Goal: Information Seeking & Learning: Learn about a topic

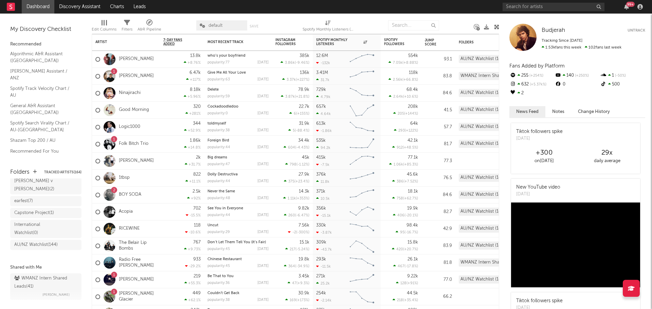
scroll to position [46, 0]
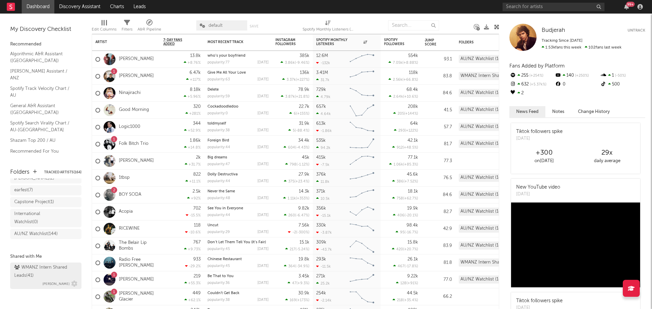
click at [35, 268] on div "WMANZ Intern Shared Leads ( 41 )" at bounding box center [44, 272] width 61 height 16
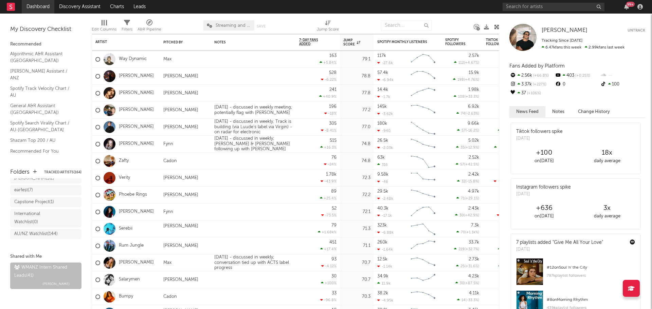
click at [49, 2] on link "Dashboard" at bounding box center [38, 7] width 33 height 14
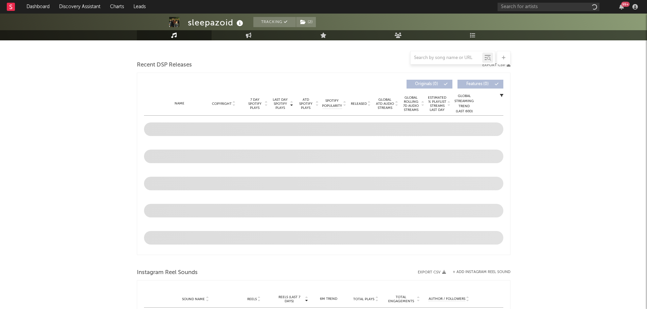
select select "1w"
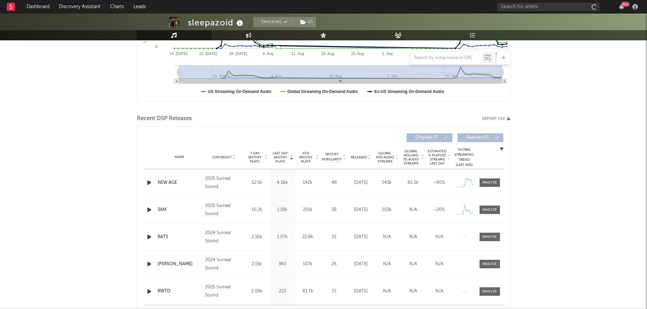
scroll to position [223, 0]
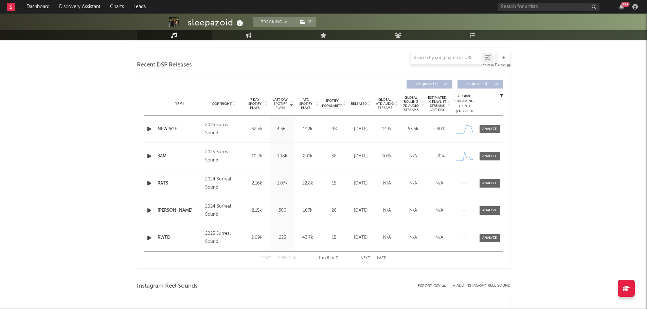
click at [351, 100] on div "Name Copyright Label Album Names Composer Names 7 Day Spotify Plays Last Day Sp…" at bounding box center [323, 104] width 359 height 24
click at [360, 106] on div "Released" at bounding box center [360, 103] width 23 height 5
click at [496, 129] on div at bounding box center [489, 129] width 15 height 5
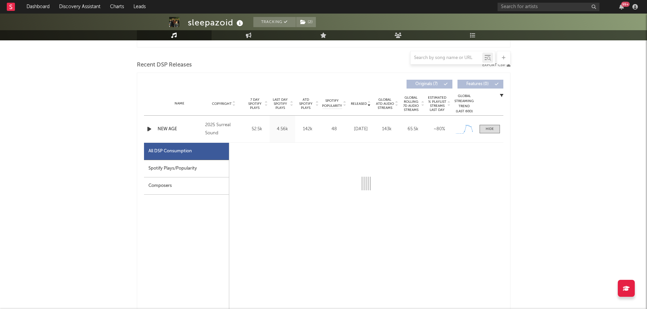
select select "1w"
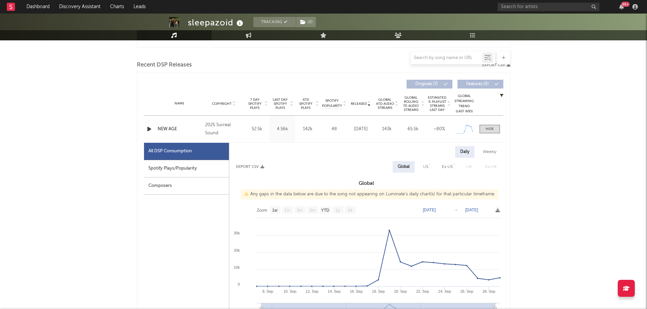
click at [197, 166] on div "Spotify Plays/Popularity" at bounding box center [186, 168] width 85 height 17
select select "1w"
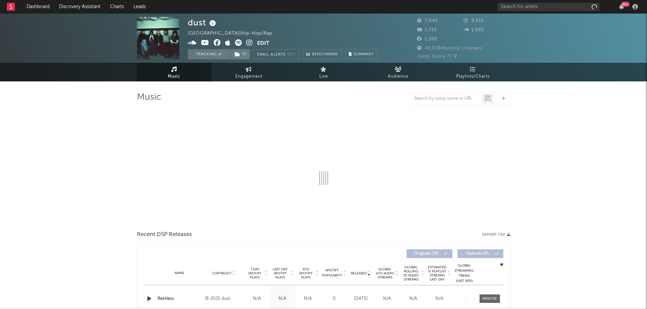
select select "1w"
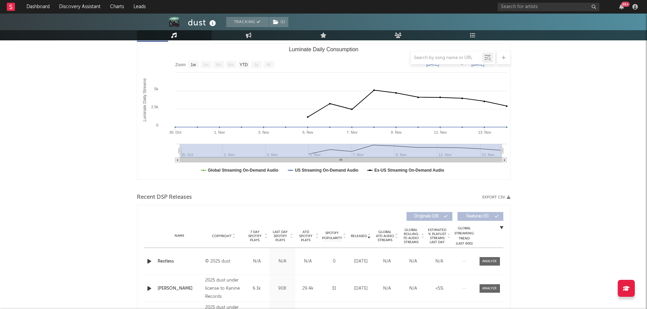
scroll to position [170, 0]
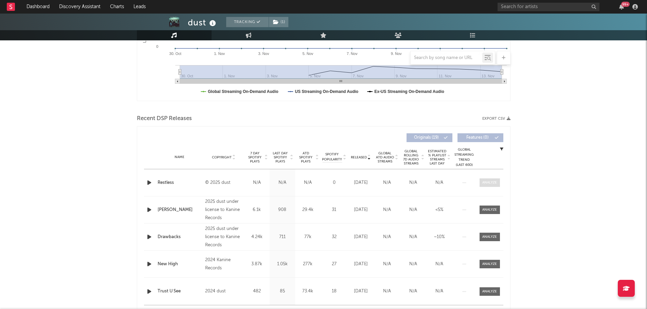
click at [497, 182] on span at bounding box center [490, 183] width 20 height 8
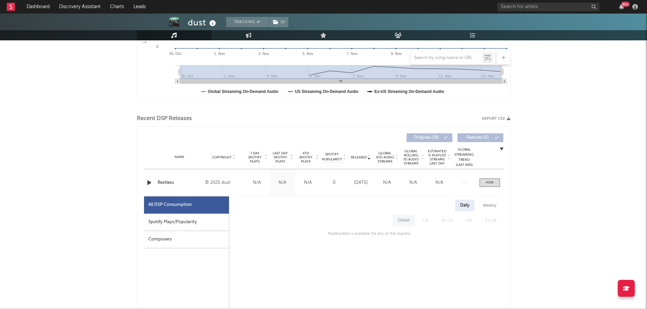
click at [202, 220] on div "Spotify Plays/Popularity" at bounding box center [186, 222] width 85 height 17
select select "1w"
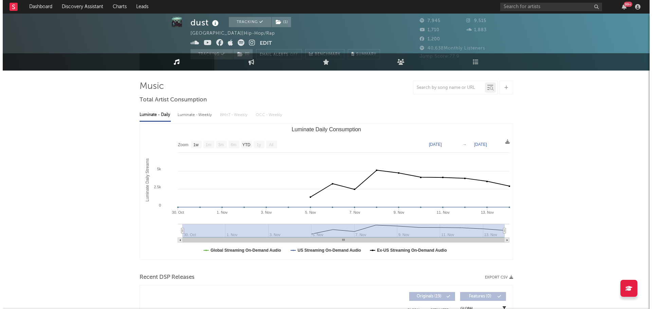
scroll to position [0, 0]
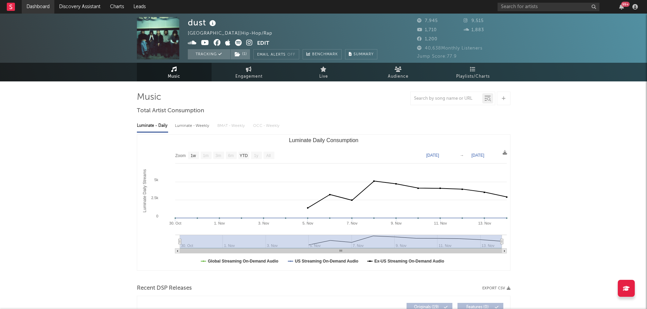
click at [26, 9] on link "Dashboard" at bounding box center [38, 7] width 33 height 14
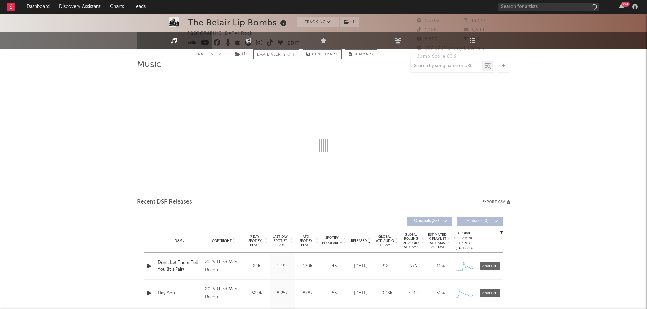
select select "1w"
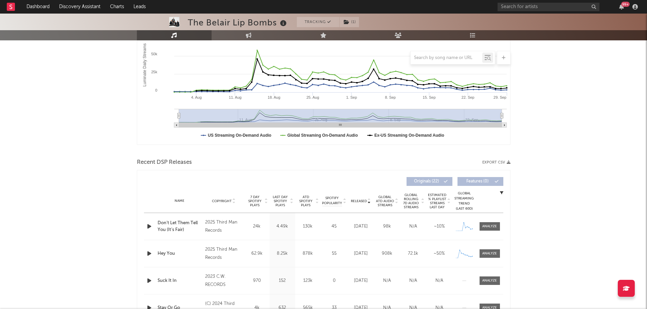
scroll to position [136, 0]
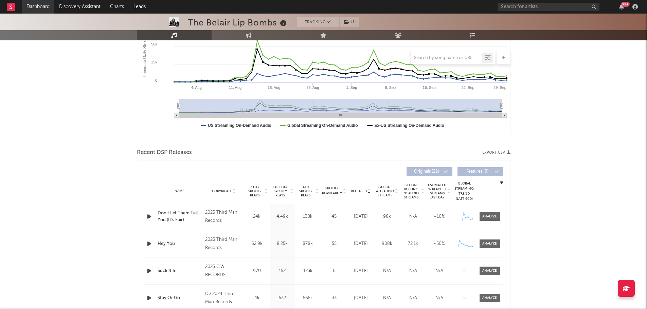
click at [37, 4] on link "Dashboard" at bounding box center [38, 7] width 33 height 14
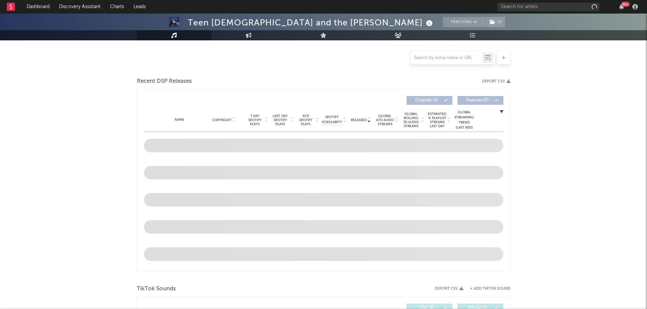
scroll to position [170, 0]
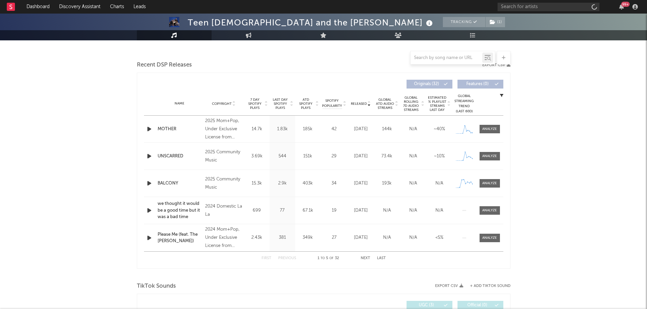
click at [314, 106] on span "ATD Spotify Plays" at bounding box center [306, 104] width 18 height 12
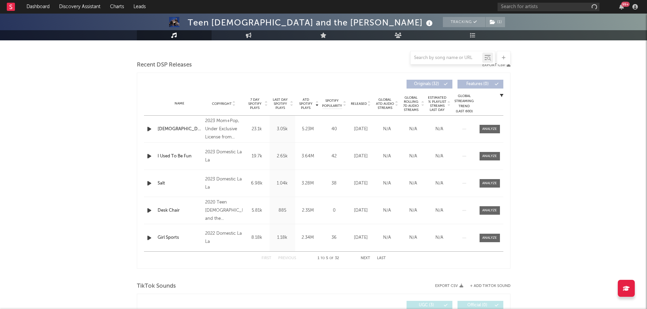
select select "6m"
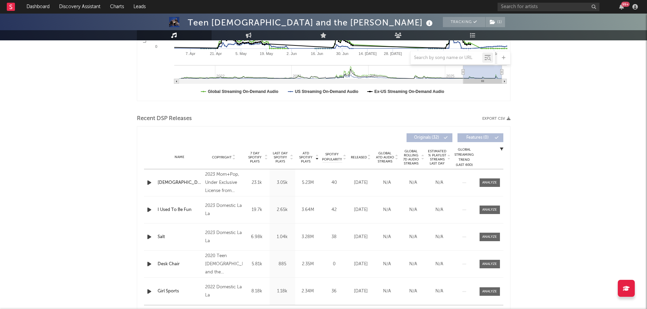
scroll to position [223, 0]
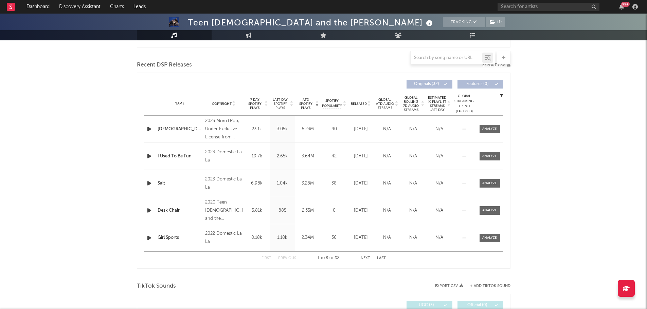
click at [356, 105] on span "Released" at bounding box center [359, 104] width 16 height 4
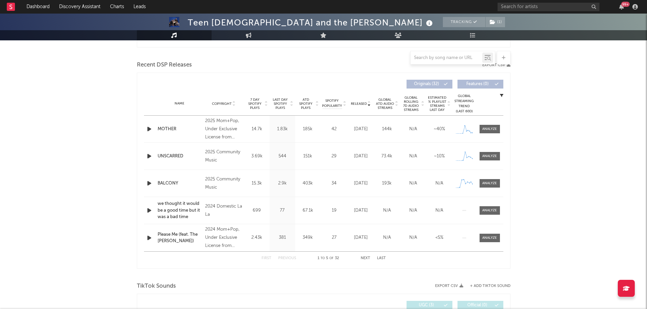
click at [365, 257] on button "Next" at bounding box center [366, 259] width 10 height 4
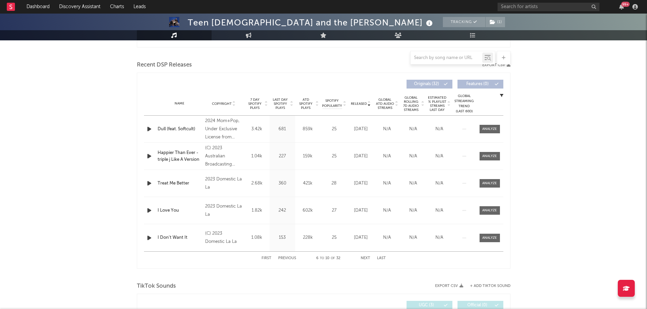
click at [365, 257] on button "Next" at bounding box center [366, 259] width 10 height 4
click at [289, 258] on button "Previous" at bounding box center [287, 259] width 18 height 4
click at [39, 7] on link "Dashboard" at bounding box center [38, 7] width 33 height 14
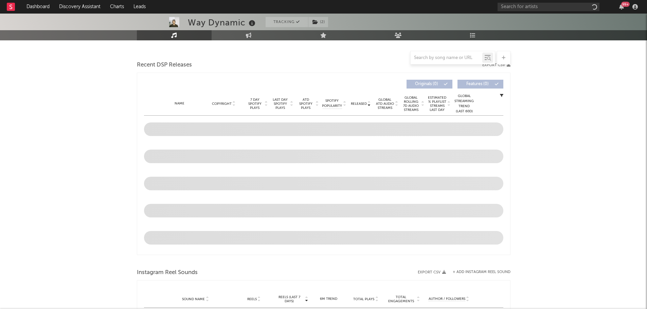
select select "6m"
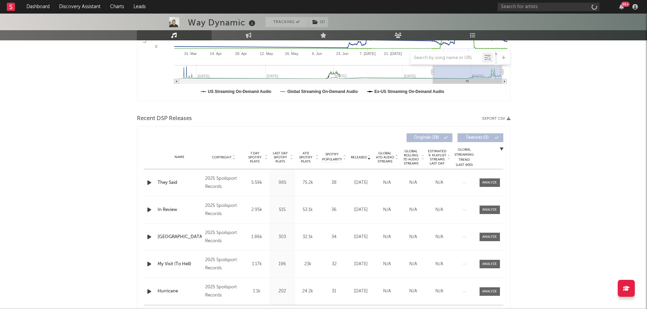
scroll to position [223, 0]
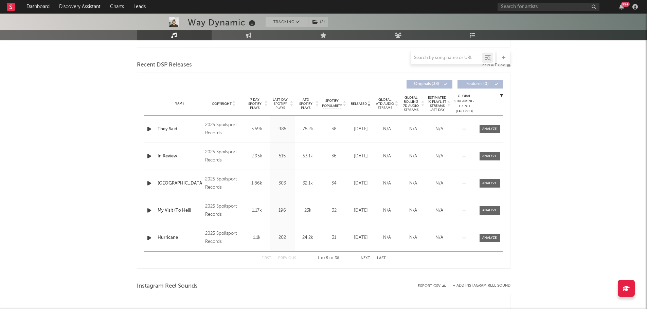
click at [363, 261] on div "First Previous 1 to 5 of 38 Next Last" at bounding box center [324, 258] width 124 height 13
click at [364, 260] on button "Next" at bounding box center [366, 259] width 10 height 4
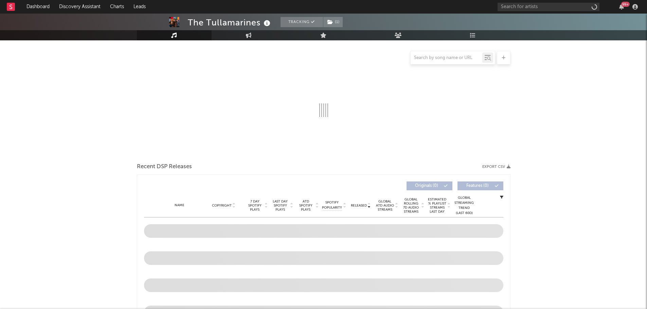
select select "1w"
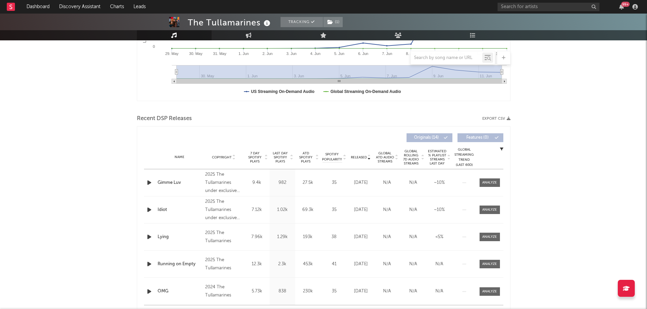
scroll to position [204, 0]
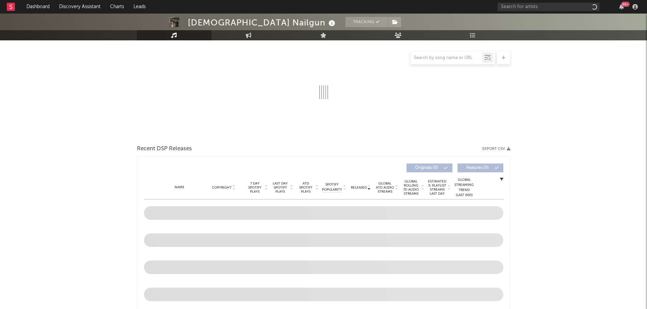
scroll to position [102, 0]
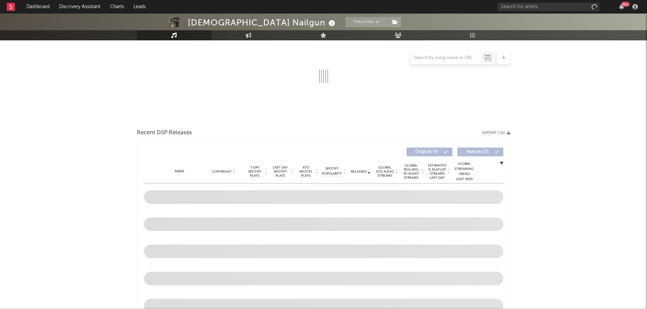
select select "6m"
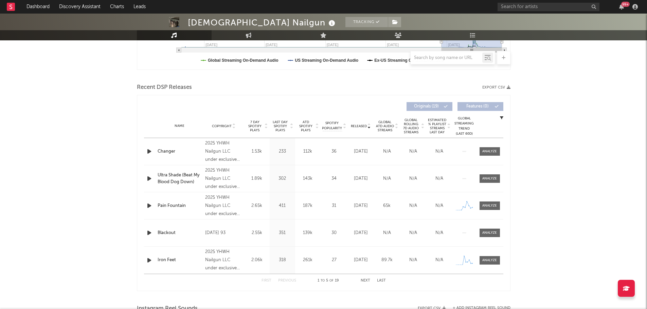
scroll to position [204, 0]
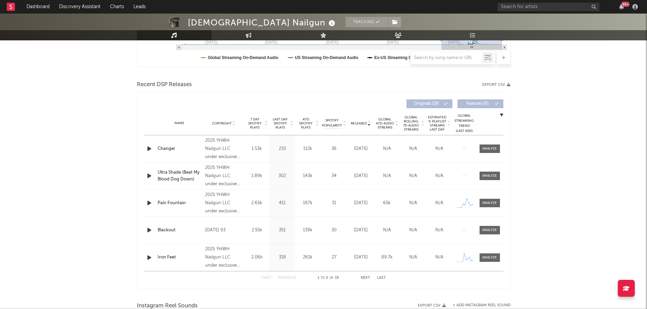
click at [367, 278] on button "Next" at bounding box center [366, 278] width 10 height 4
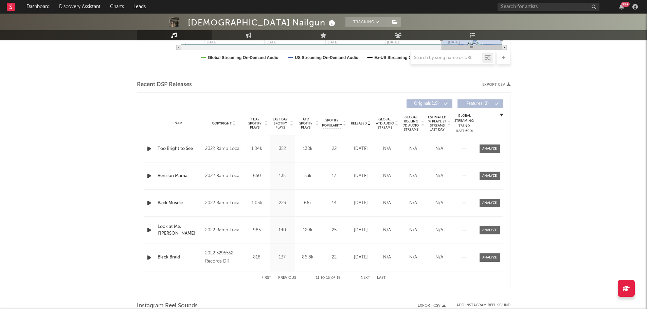
click at [288, 279] on button "Previous" at bounding box center [287, 278] width 18 height 4
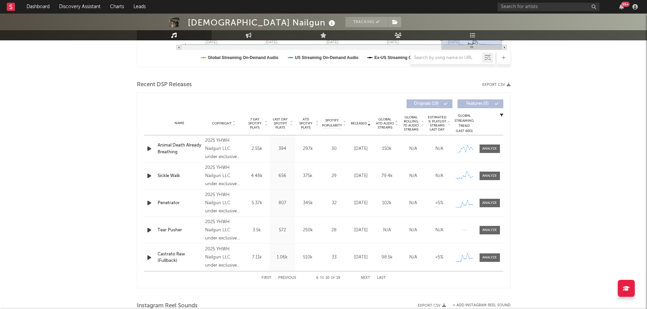
click at [308, 125] on span "ATD Spotify Plays" at bounding box center [306, 124] width 18 height 12
